Goal: Information Seeking & Learning: Find specific fact

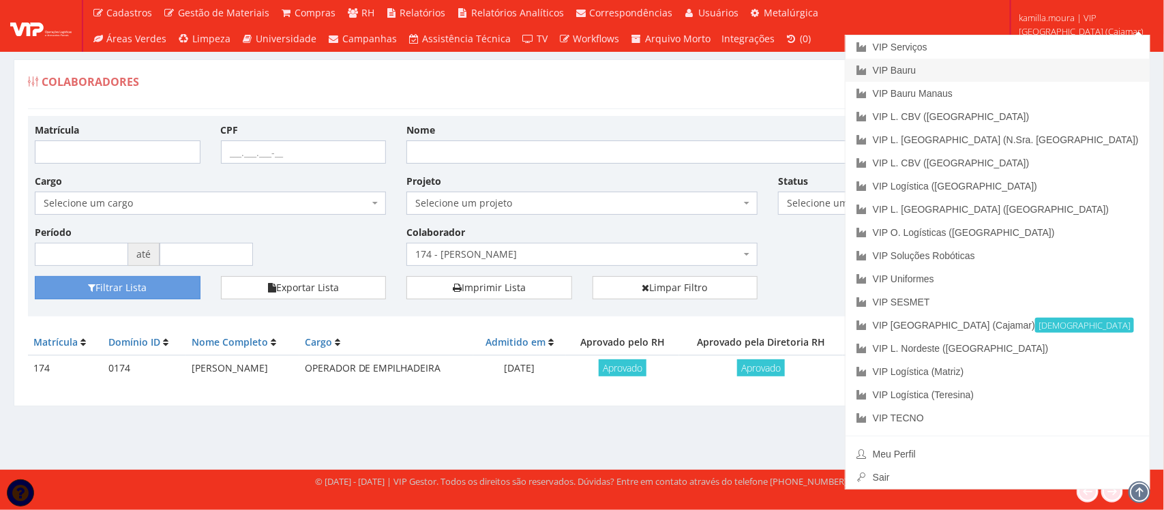
click at [1034, 74] on link "VIP Bauru" at bounding box center [997, 70] width 304 height 23
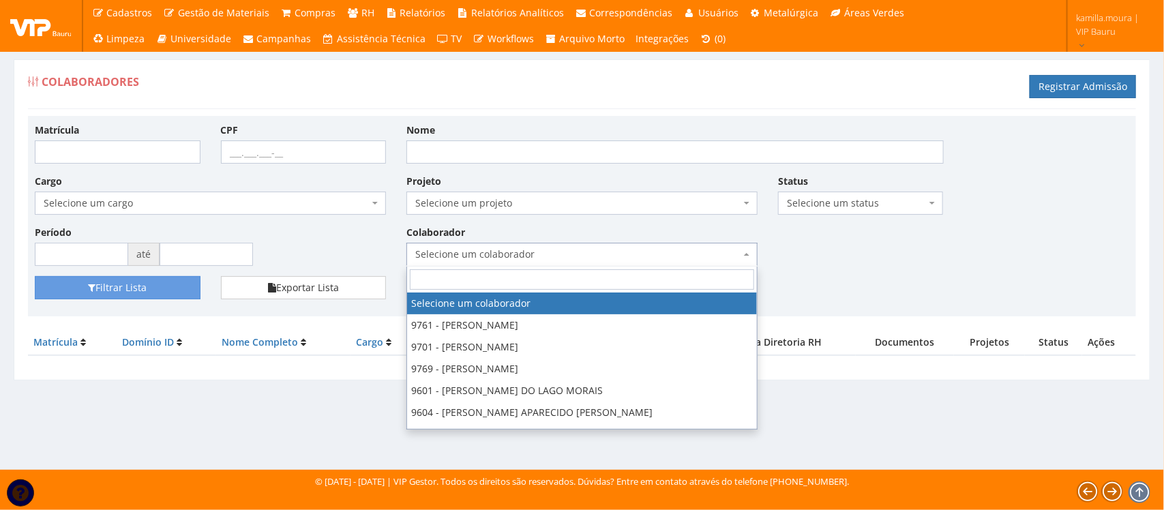
click at [502, 252] on span "Selecione um colaborador" at bounding box center [577, 254] width 325 height 14
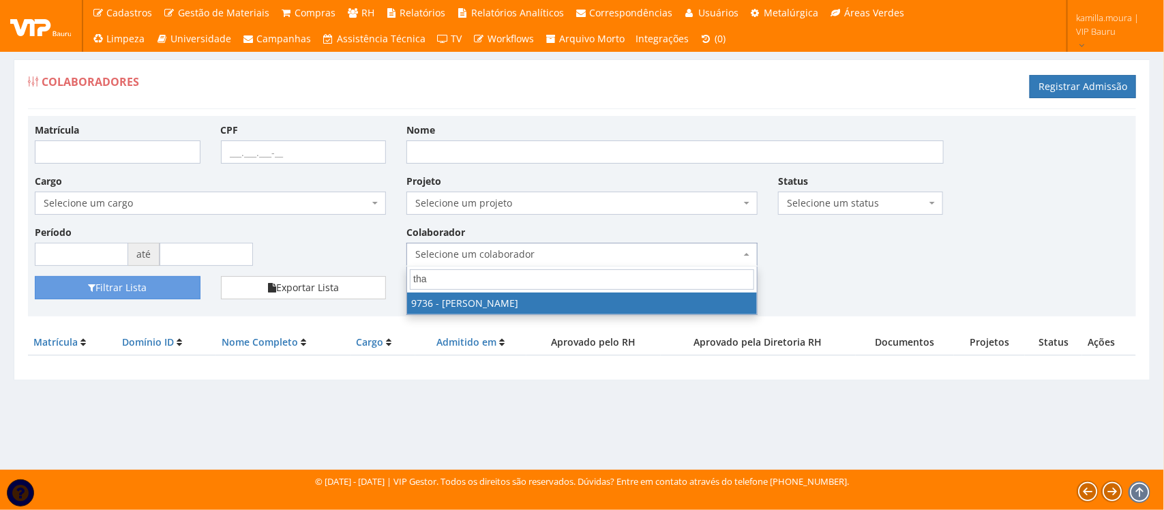
type input "thai"
select select "4013"
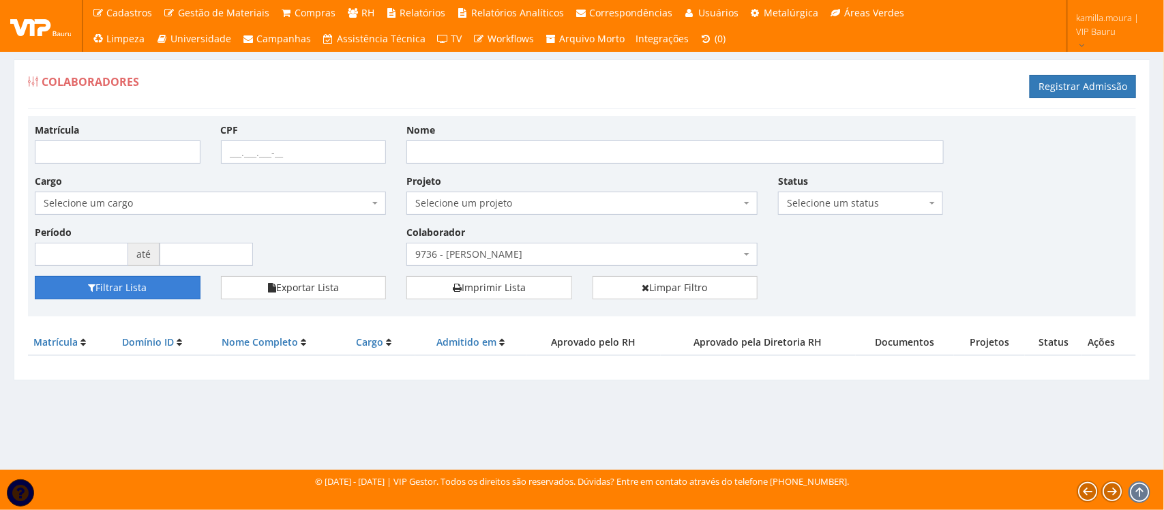
click at [147, 283] on button "Filtrar Lista" at bounding box center [118, 287] width 166 height 23
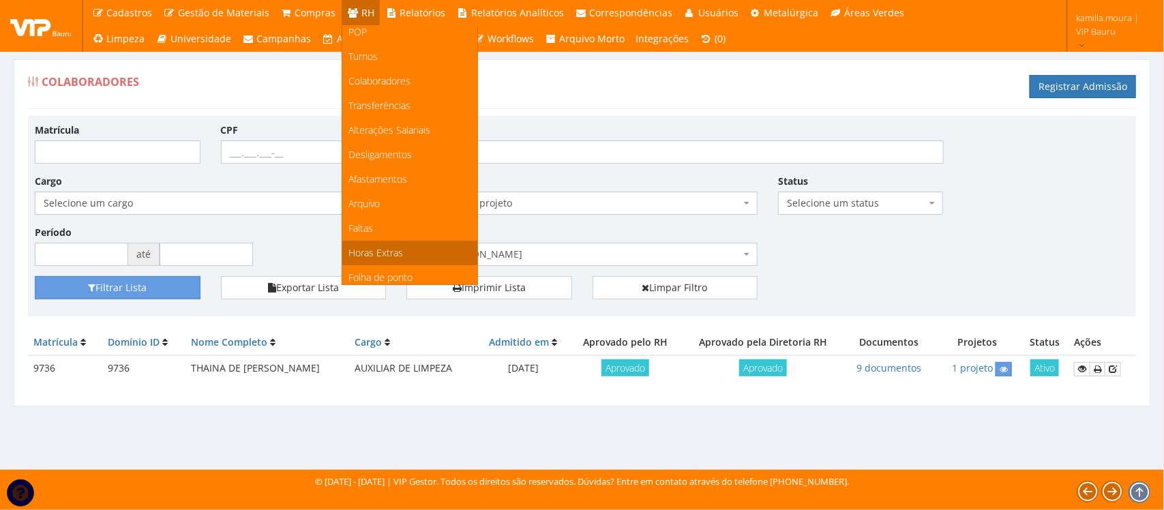
scroll to position [85, 0]
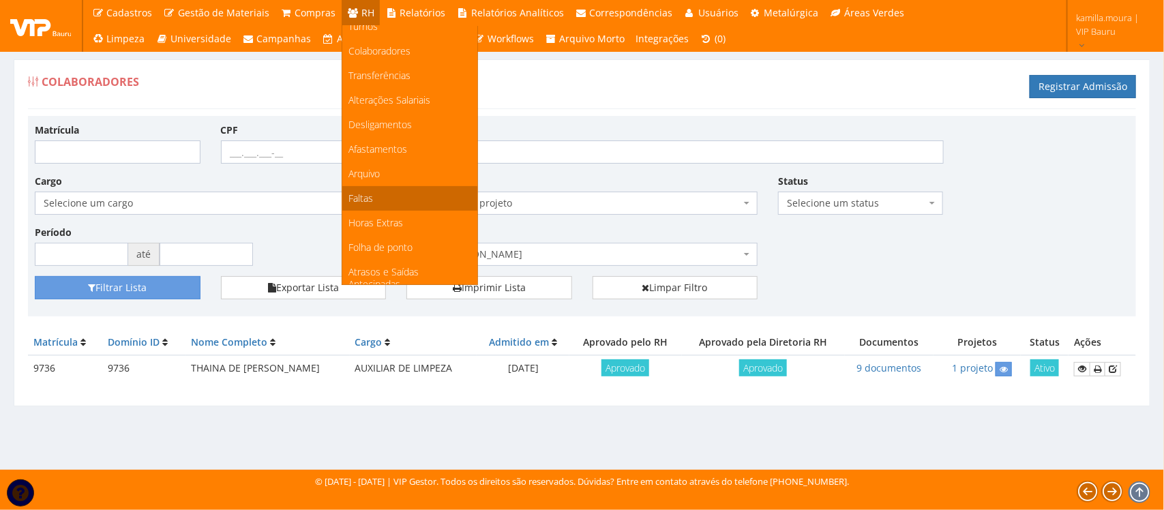
click at [376, 198] on link "Faltas" at bounding box center [409, 198] width 135 height 25
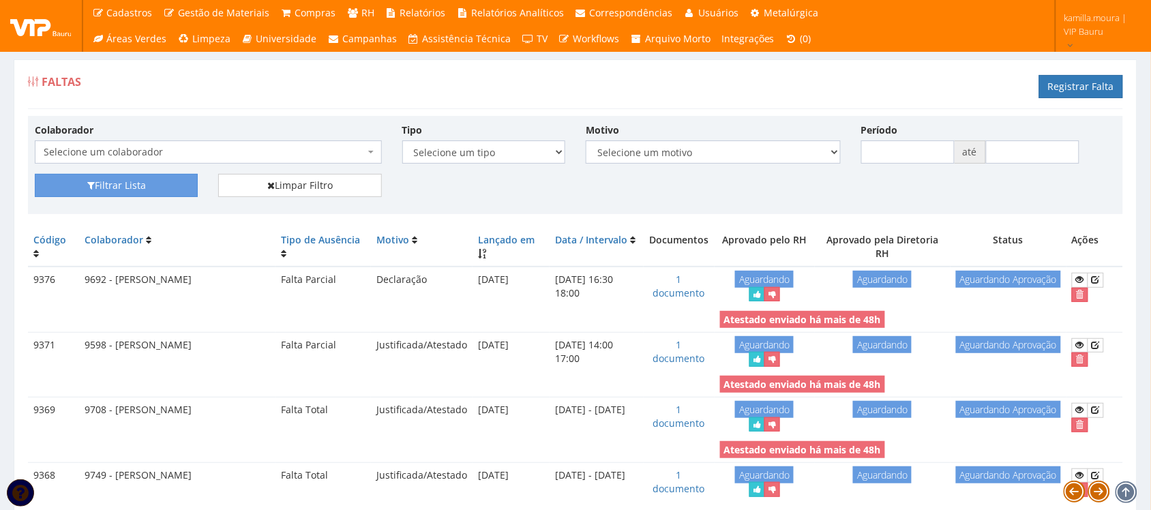
click at [223, 155] on span "Selecione um colaborador" at bounding box center [204, 152] width 321 height 14
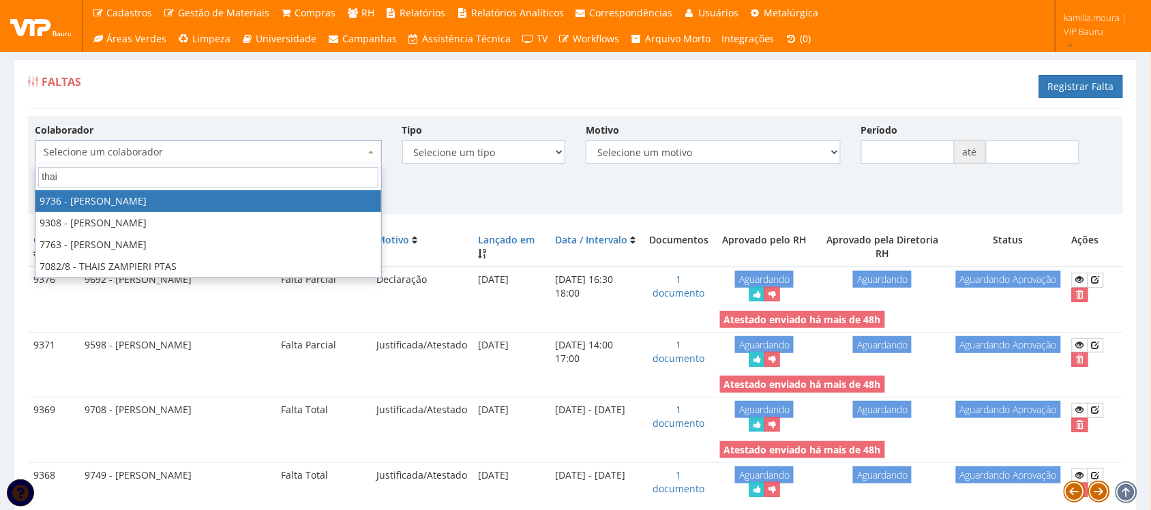
type input "thain"
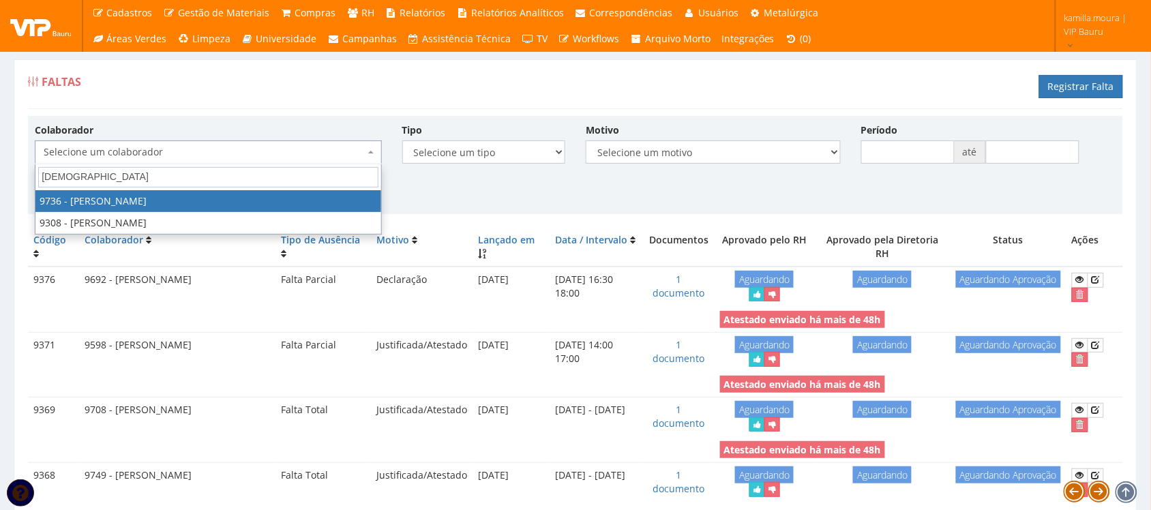
select select "4013"
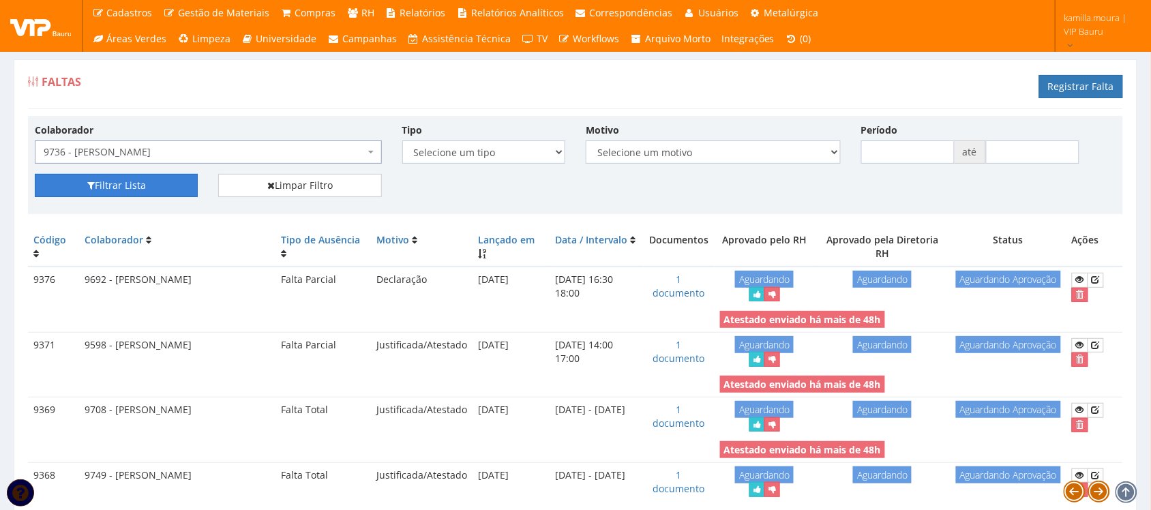
click at [168, 183] on button "Filtrar Lista" at bounding box center [116, 185] width 163 height 23
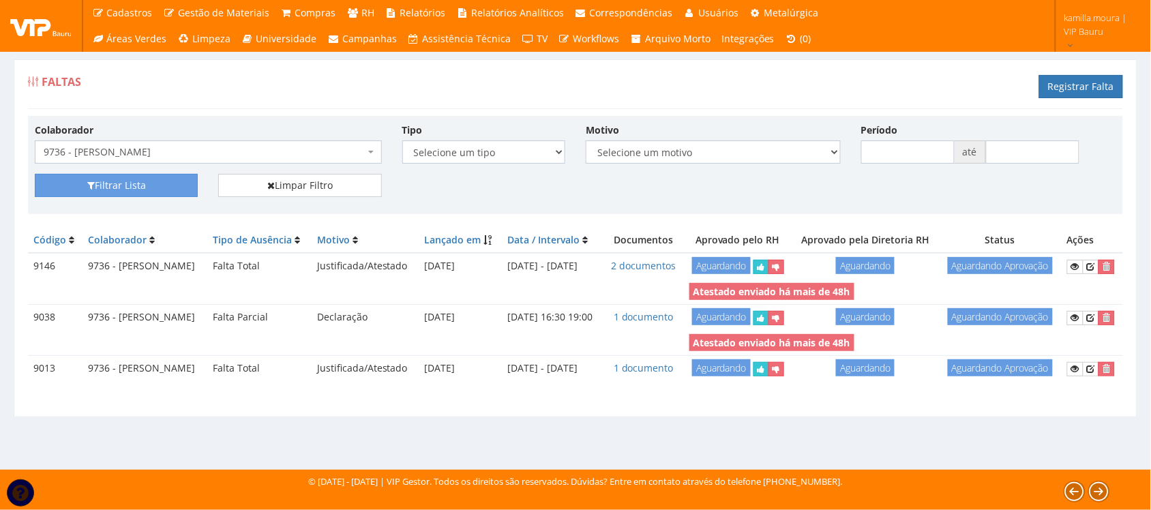
scroll to position [12, 0]
click at [675, 406] on div "Código Colaborador Tipo de Ausência Motivo Lançado em Data / Intervalo Document…" at bounding box center [575, 317] width 1095 height 179
click at [220, 155] on span "9736 - [PERSON_NAME]" at bounding box center [204, 152] width 321 height 14
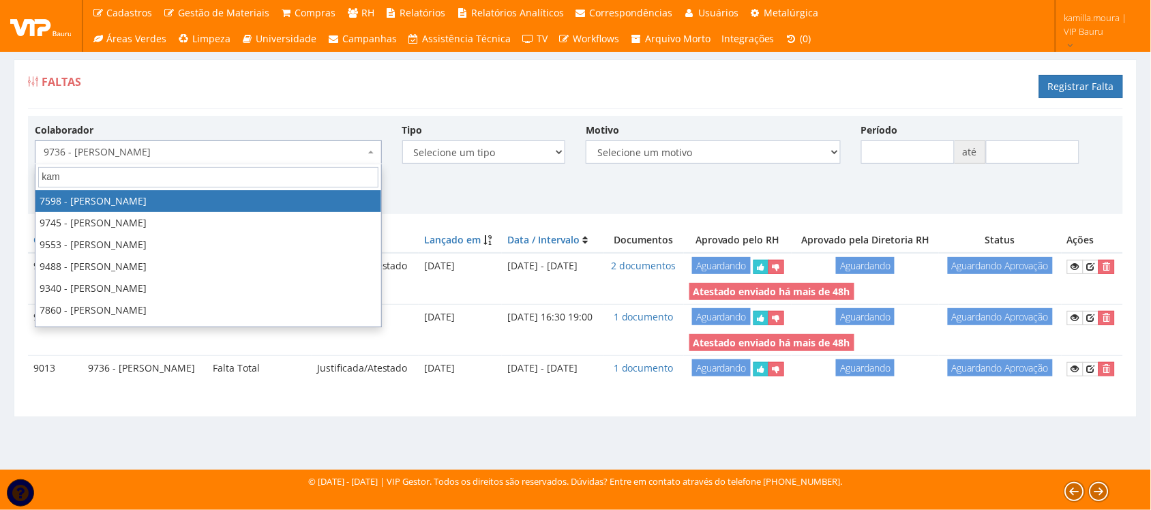
type input "kami"
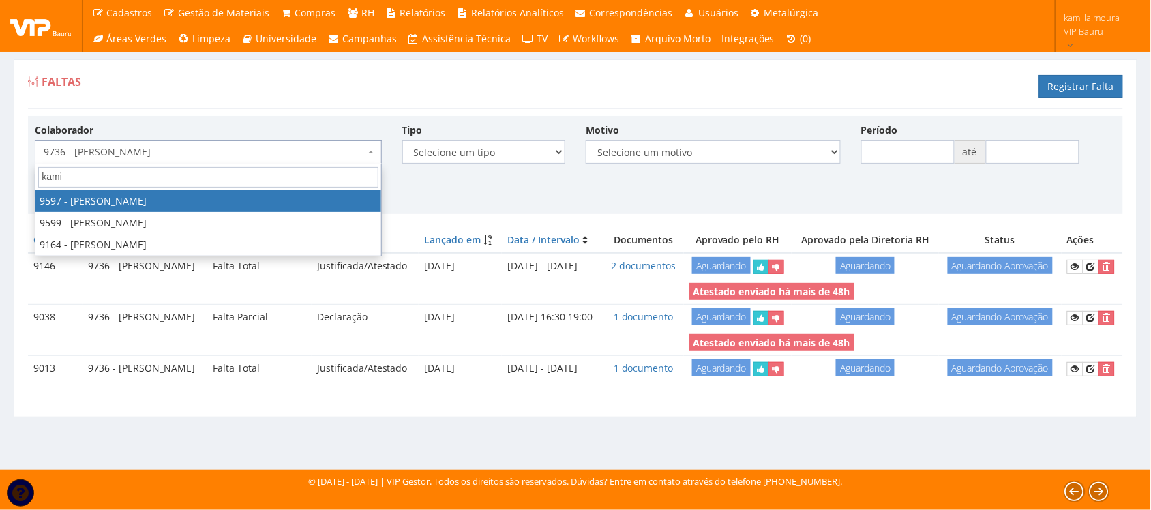
select select "3767"
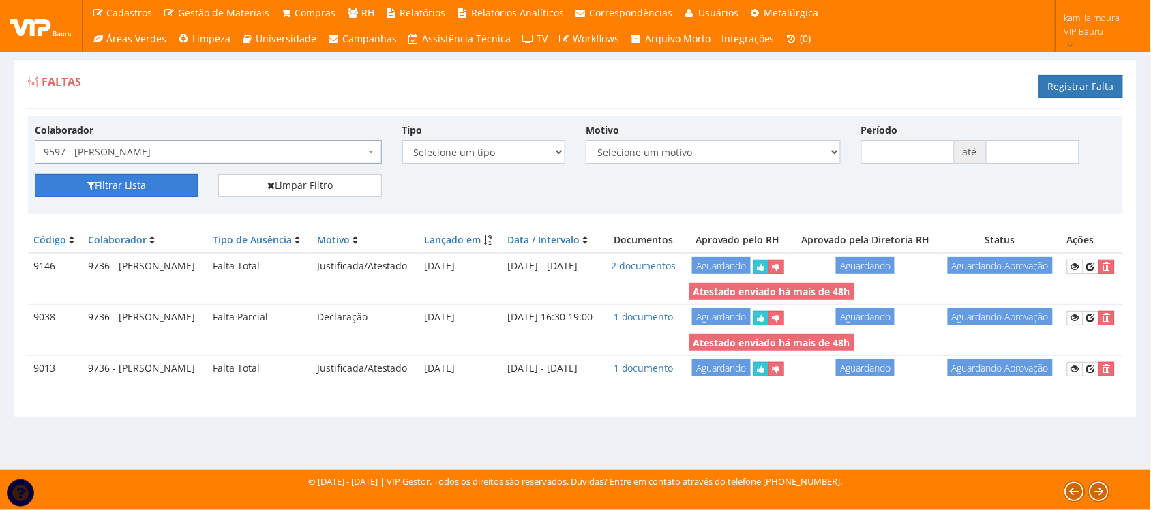
click at [136, 192] on button "Filtrar Lista" at bounding box center [116, 185] width 163 height 23
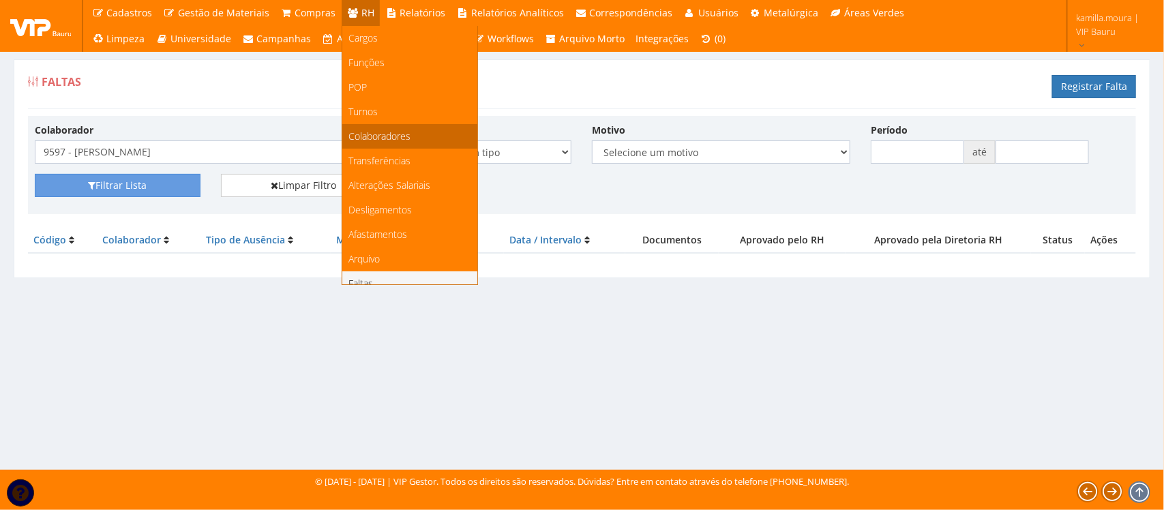
click at [368, 134] on span "Colaboradores" at bounding box center [380, 136] width 62 height 13
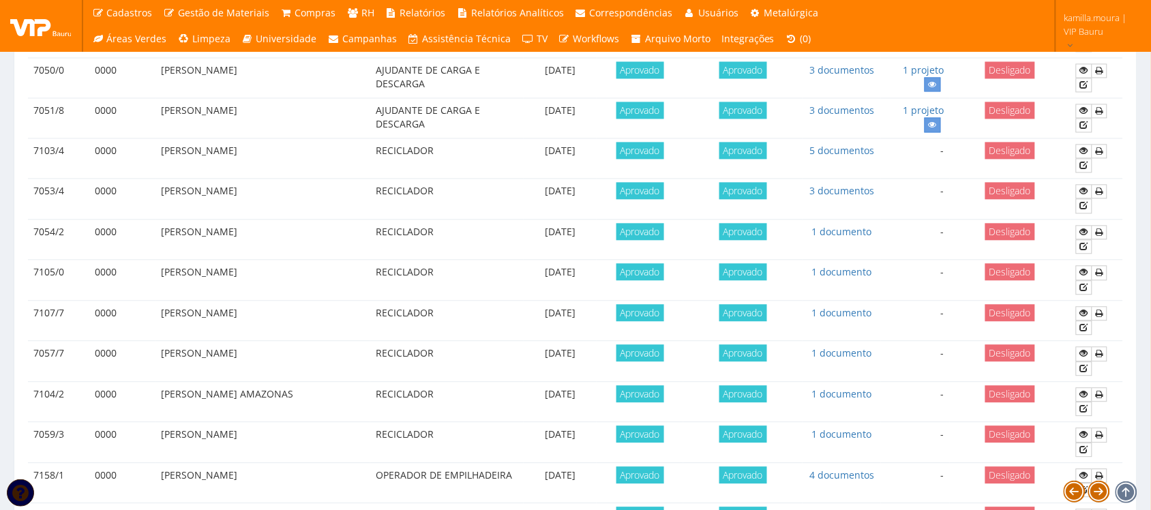
scroll to position [511, 0]
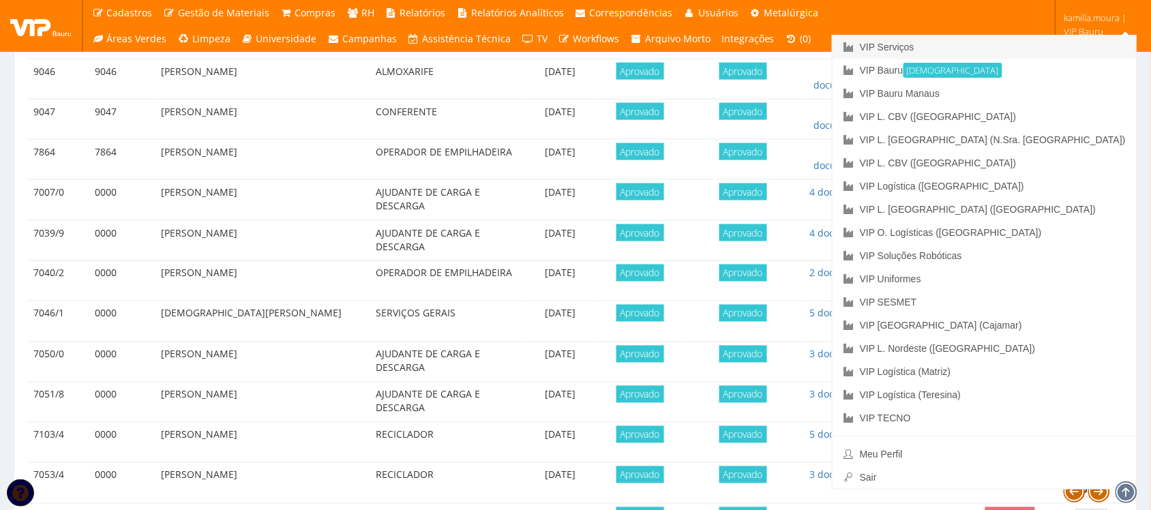
click at [1057, 42] on link "VIP Serviços" at bounding box center [984, 46] width 304 height 23
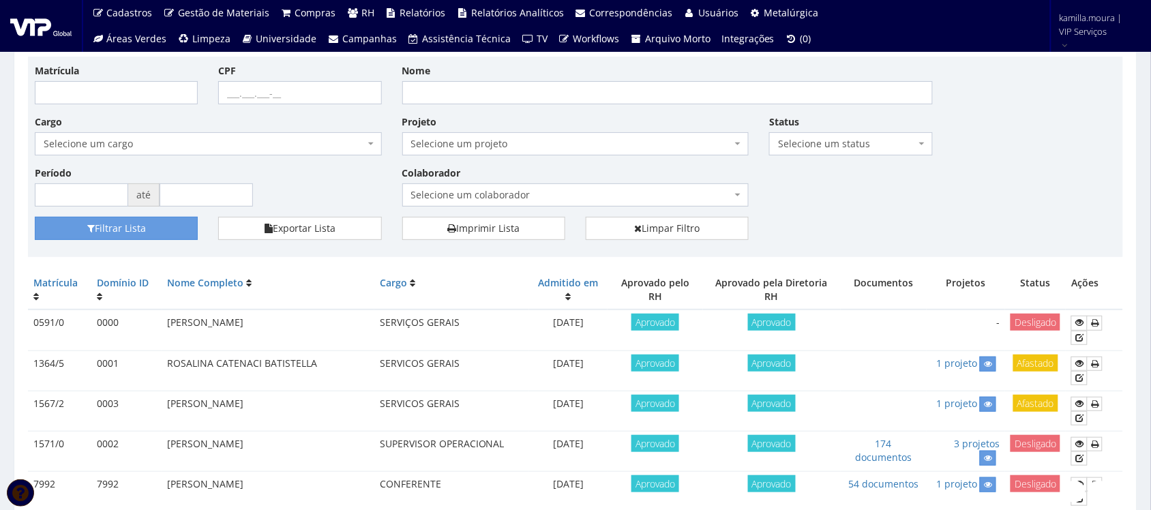
scroll to position [85, 0]
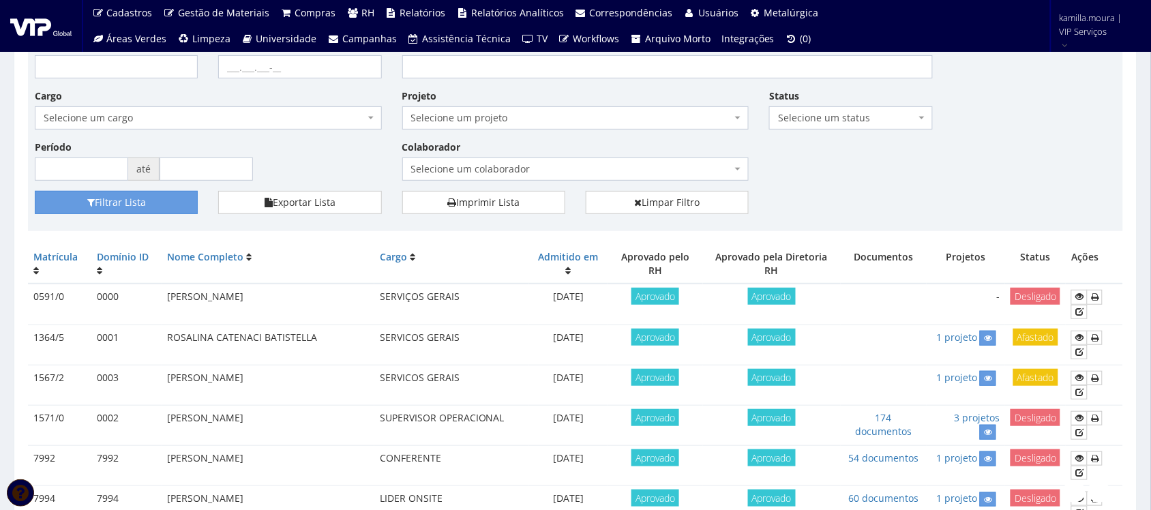
click at [492, 170] on span "Selecione um colaborador" at bounding box center [571, 169] width 321 height 14
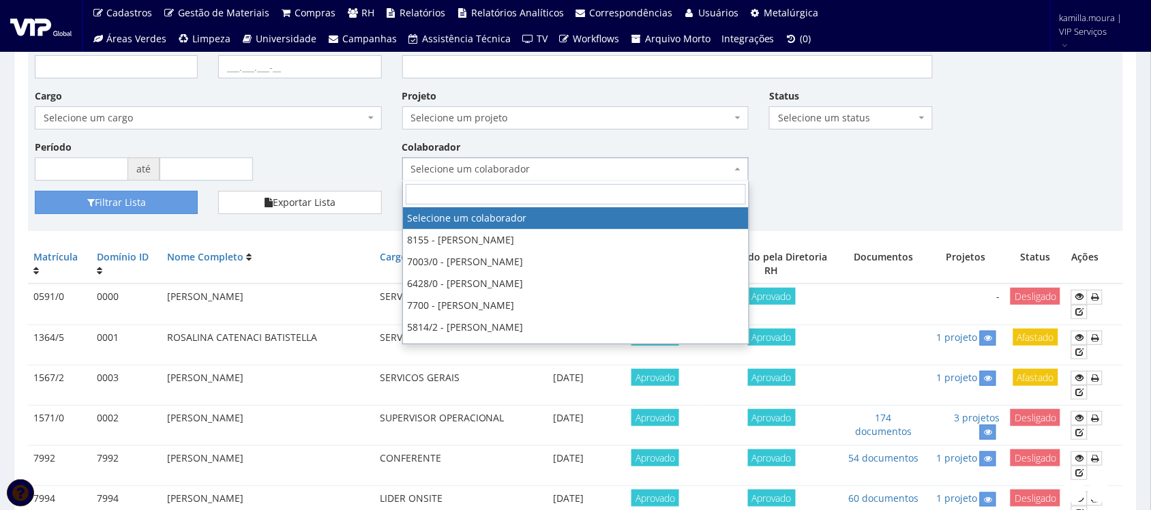
click at [492, 170] on span "Selecione um colaborador" at bounding box center [571, 169] width 321 height 14
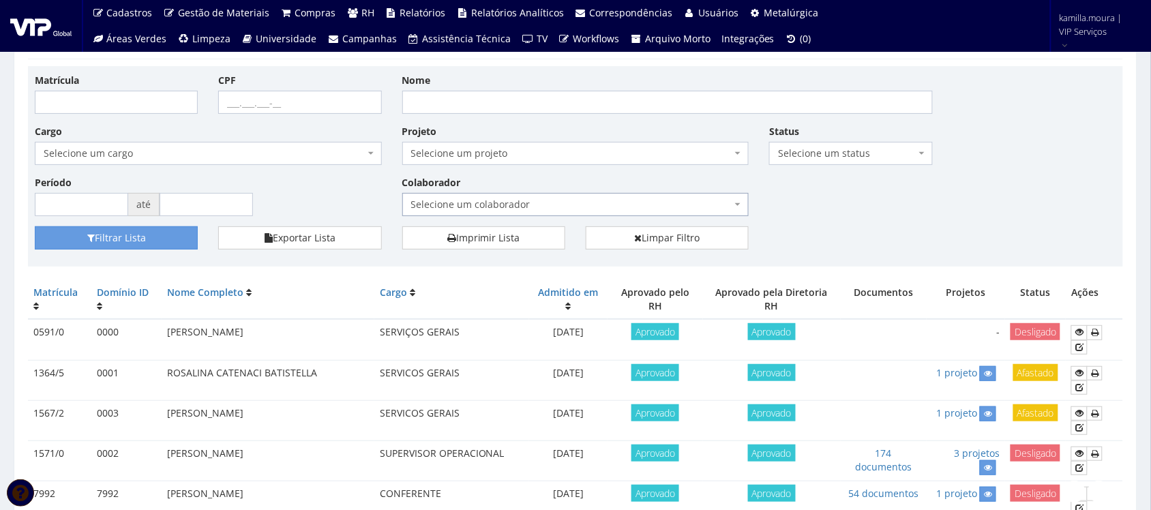
scroll to position [0, 0]
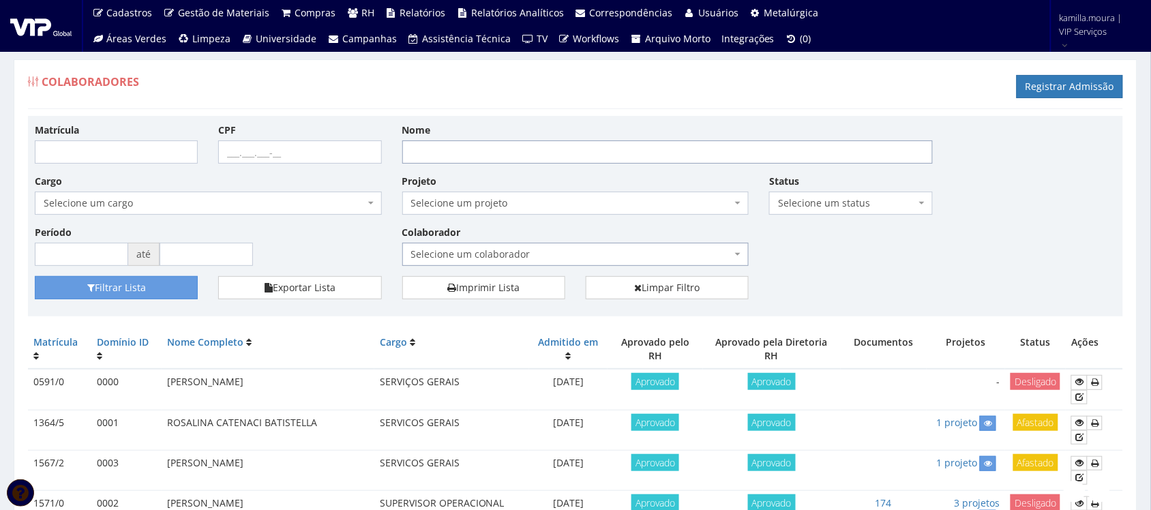
click at [507, 153] on input "Nome" at bounding box center [667, 151] width 530 height 23
type input "daniel felipe"
click at [35, 276] on button "Filtrar Lista" at bounding box center [116, 287] width 163 height 23
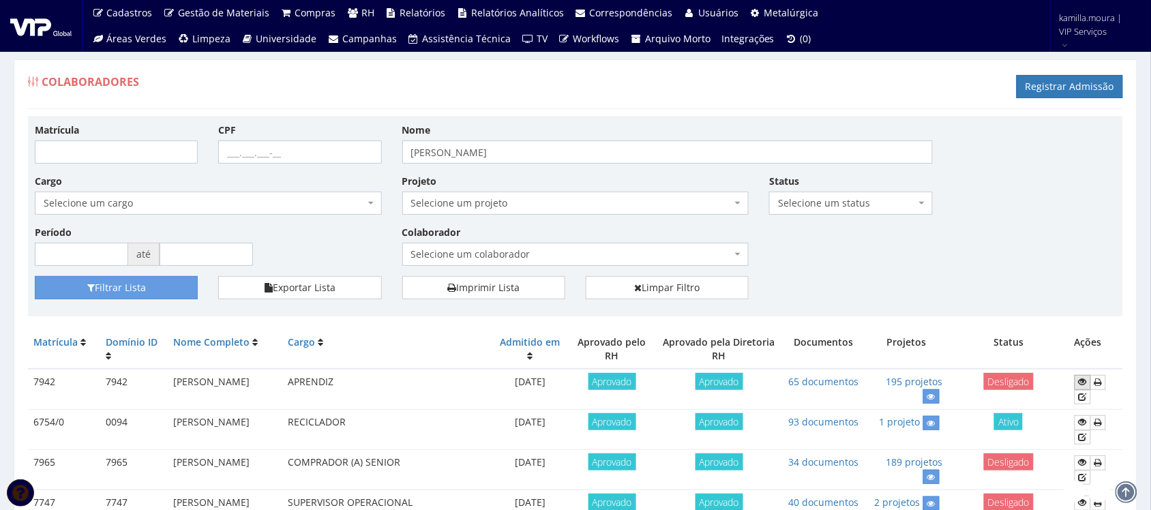
click at [1089, 380] on link at bounding box center [1082, 382] width 16 height 14
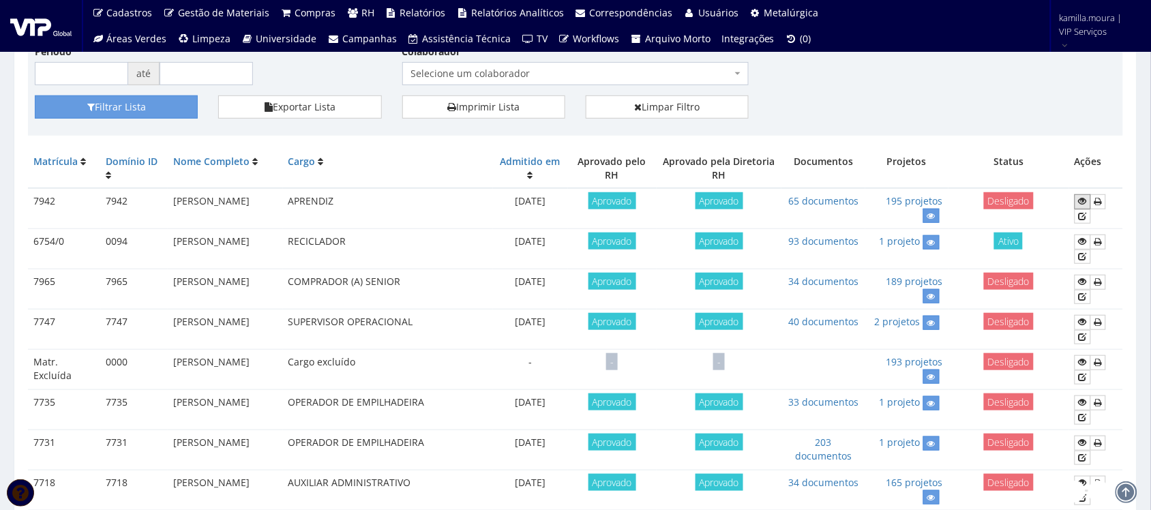
scroll to position [170, 0]
